Goal: Go to known website: Access a specific website the user already knows

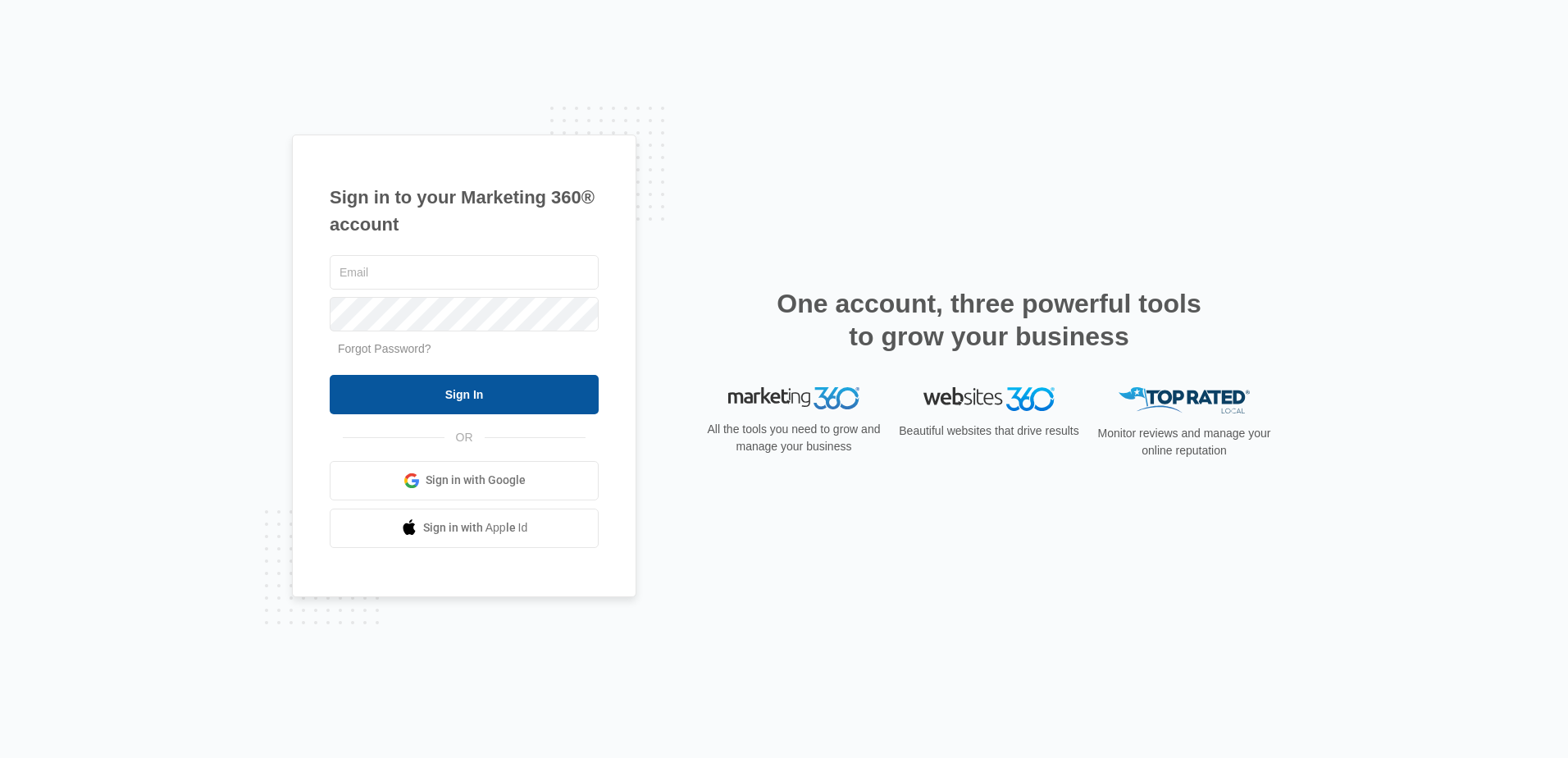
type input "[EMAIL_ADDRESS][DOMAIN_NAME]"
click at [480, 383] on input "Sign In" at bounding box center [464, 394] width 269 height 39
